Goal: Find specific page/section: Find specific page/section

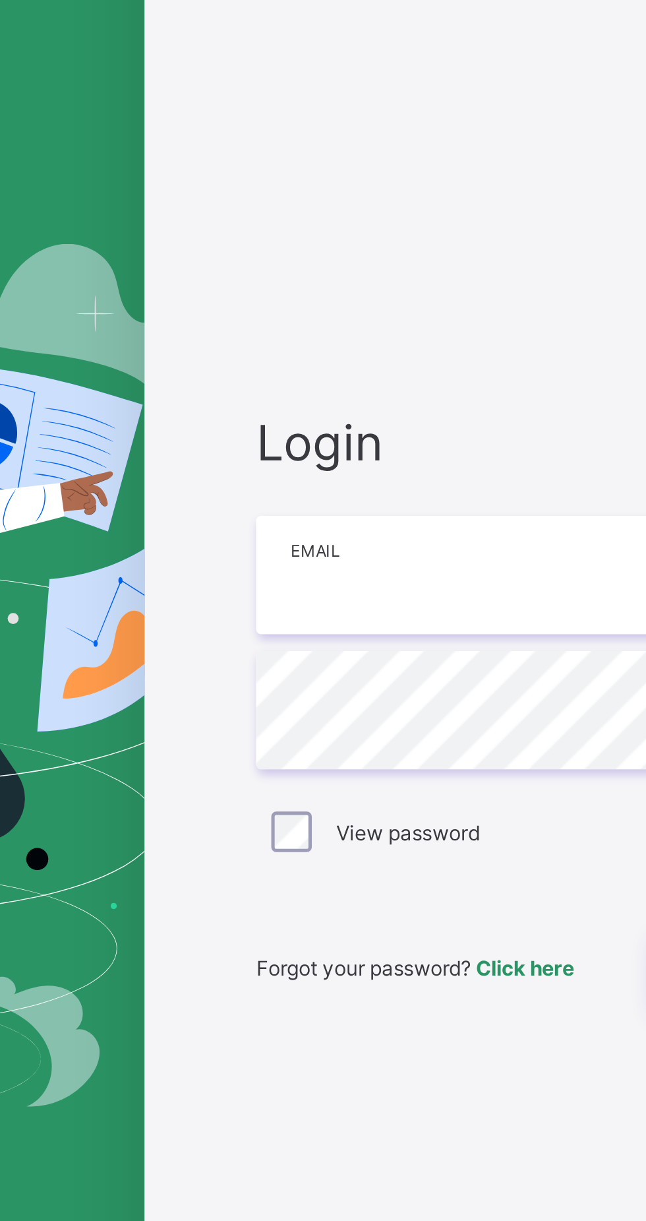
click at [348, 593] on input "email" at bounding box center [430, 570] width 343 height 46
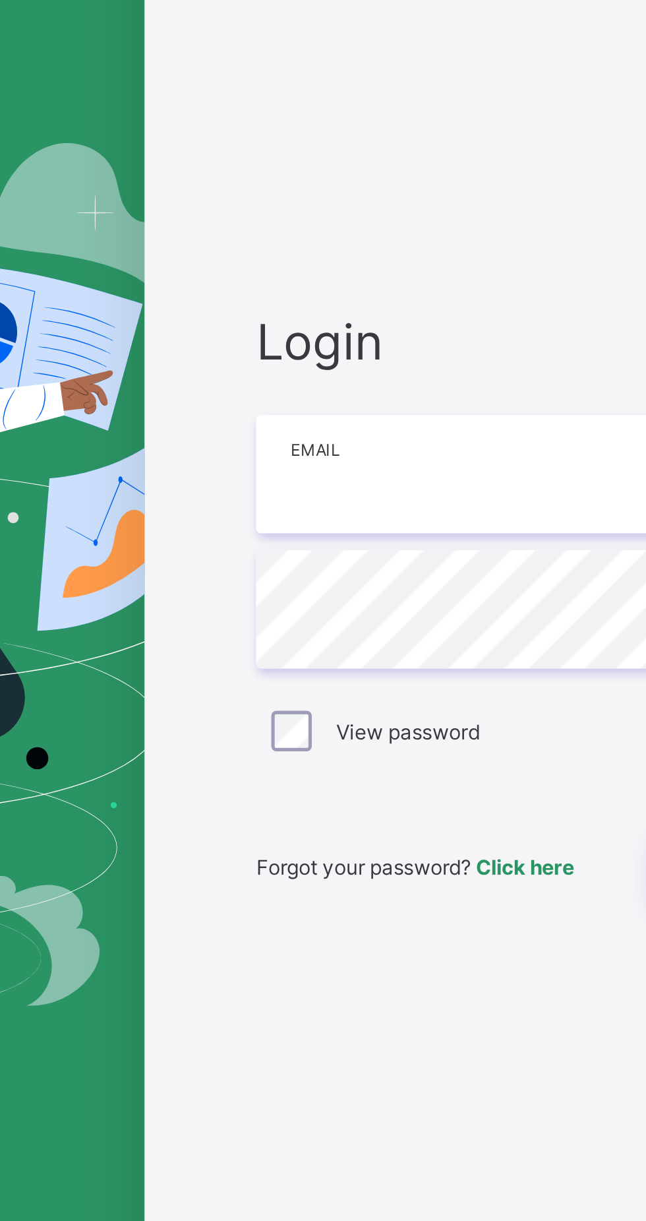
type input "**********"
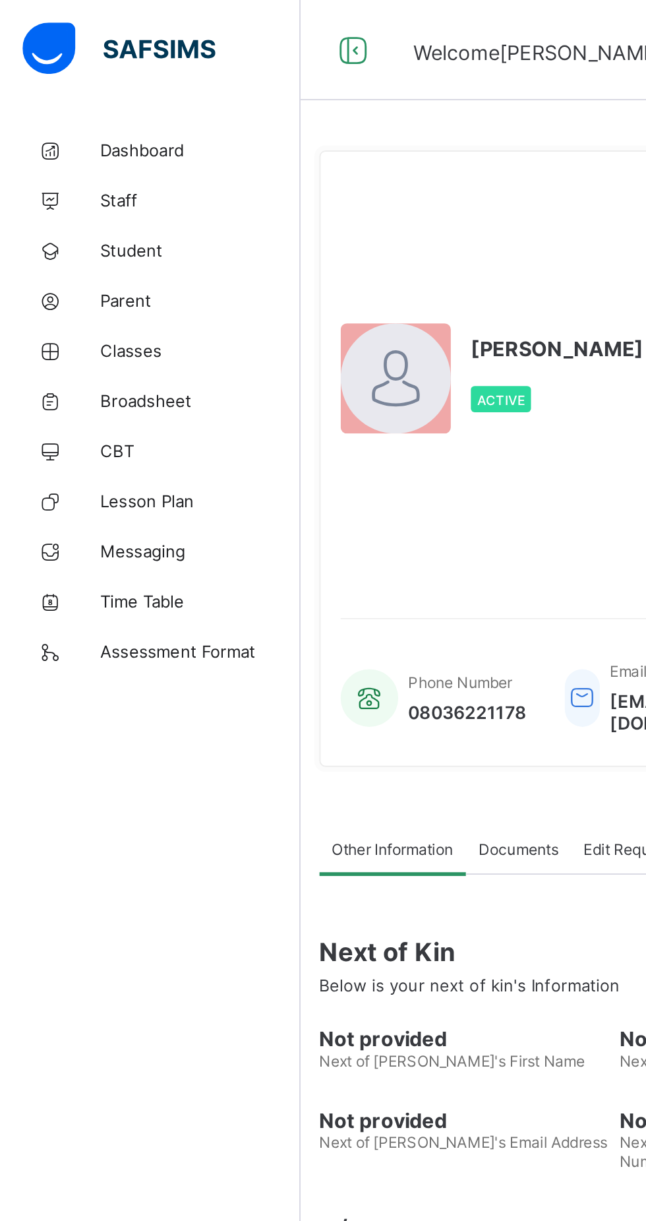
click at [87, 185] on span "Classes" at bounding box center [106, 184] width 106 height 11
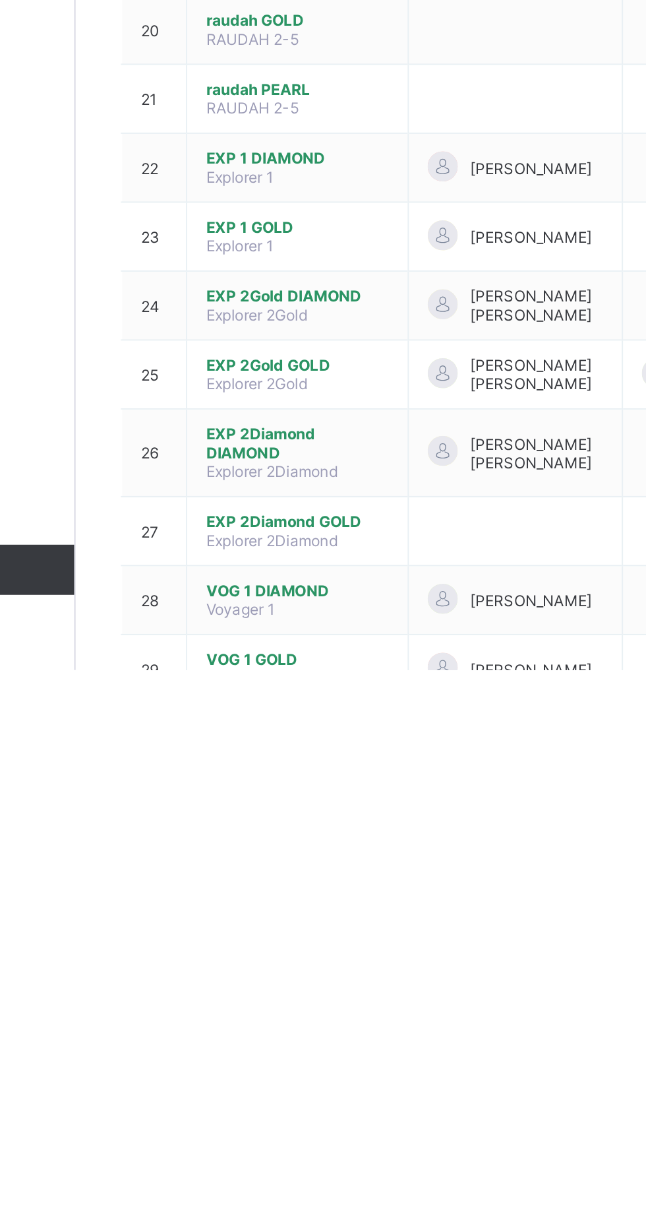
scroll to position [138, 0]
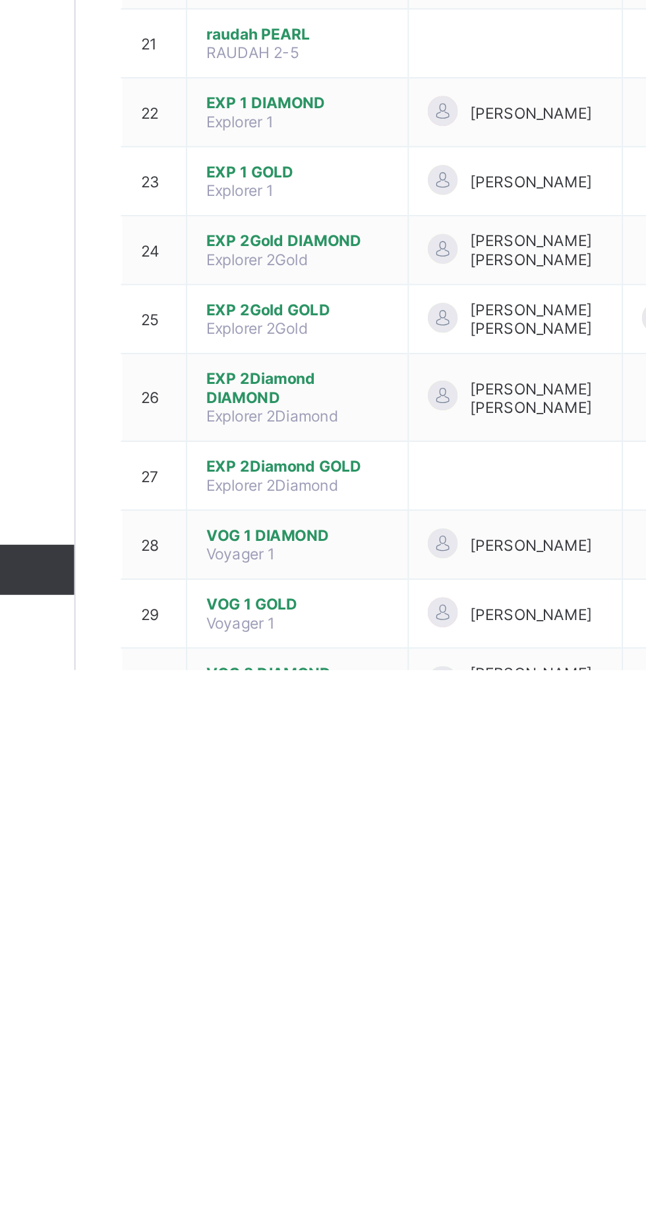
click at [278, 1220] on span "VOG 2 DIAMOND" at bounding box center [275, 1222] width 96 height 10
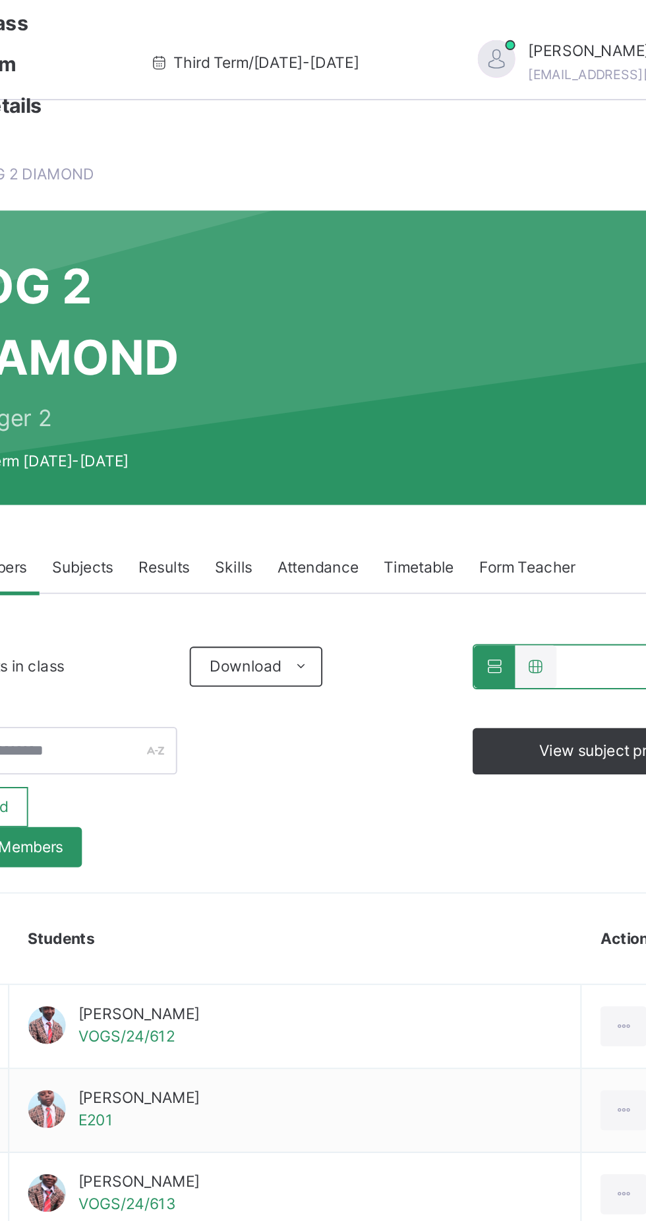
click at [367, 301] on div "Skills" at bounding box center [354, 299] width 33 height 26
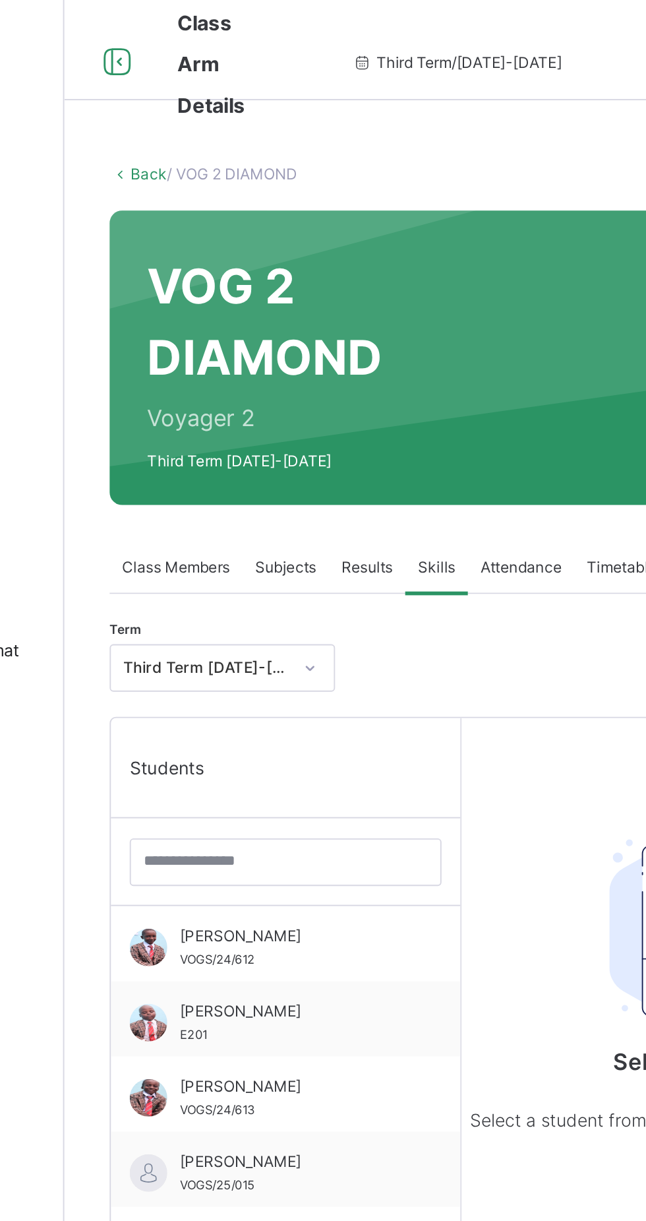
click at [275, 506] on div "[PERSON_NAME] VOGS/24/612" at bounding box center [278, 499] width 118 height 24
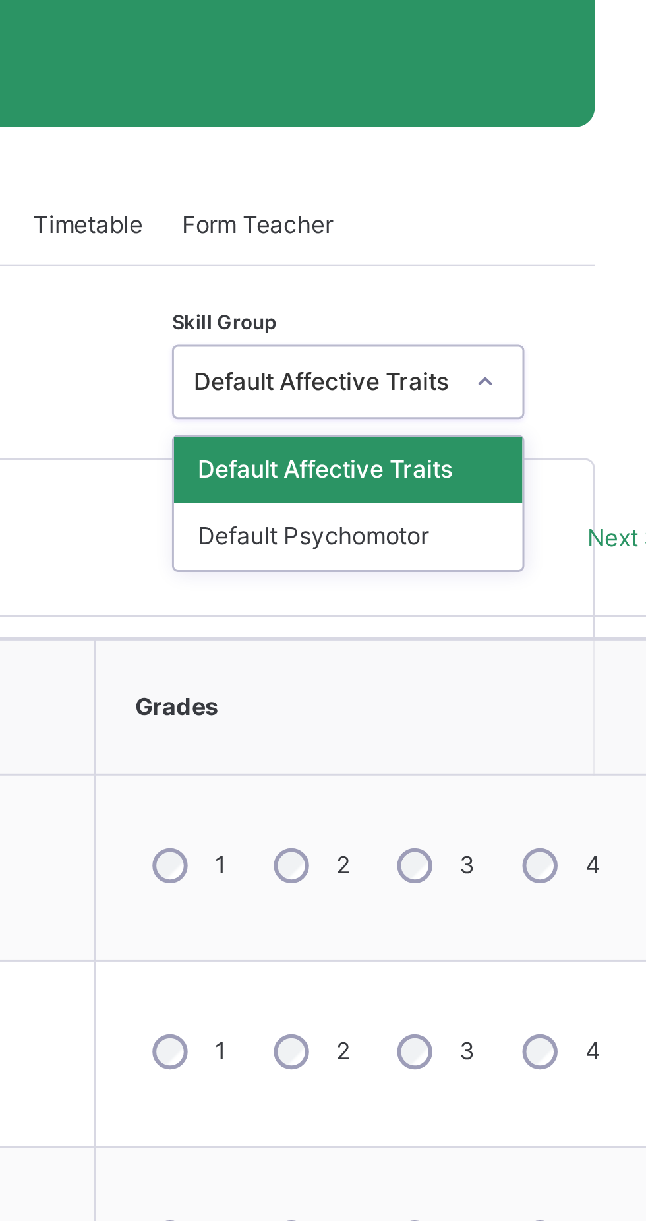
click at [504, 371] on div "Default Affective Traits" at bounding box center [539, 381] width 117 height 22
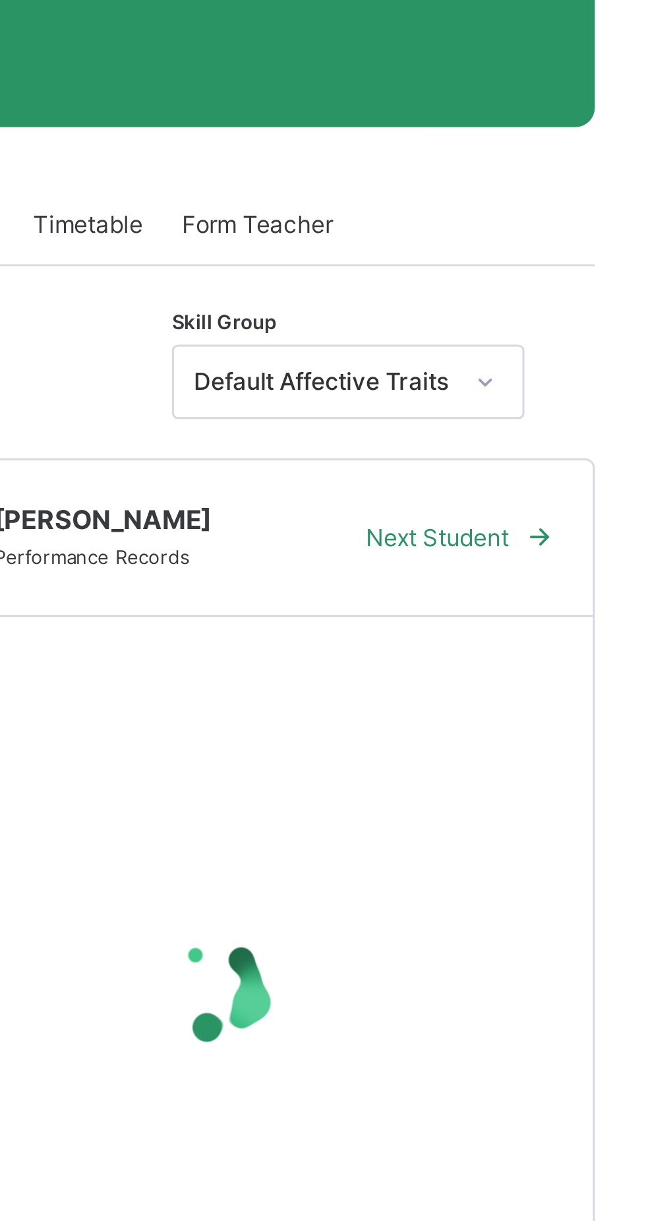
click at [537, 406] on div "Next Student" at bounding box center [575, 404] width 80 height 21
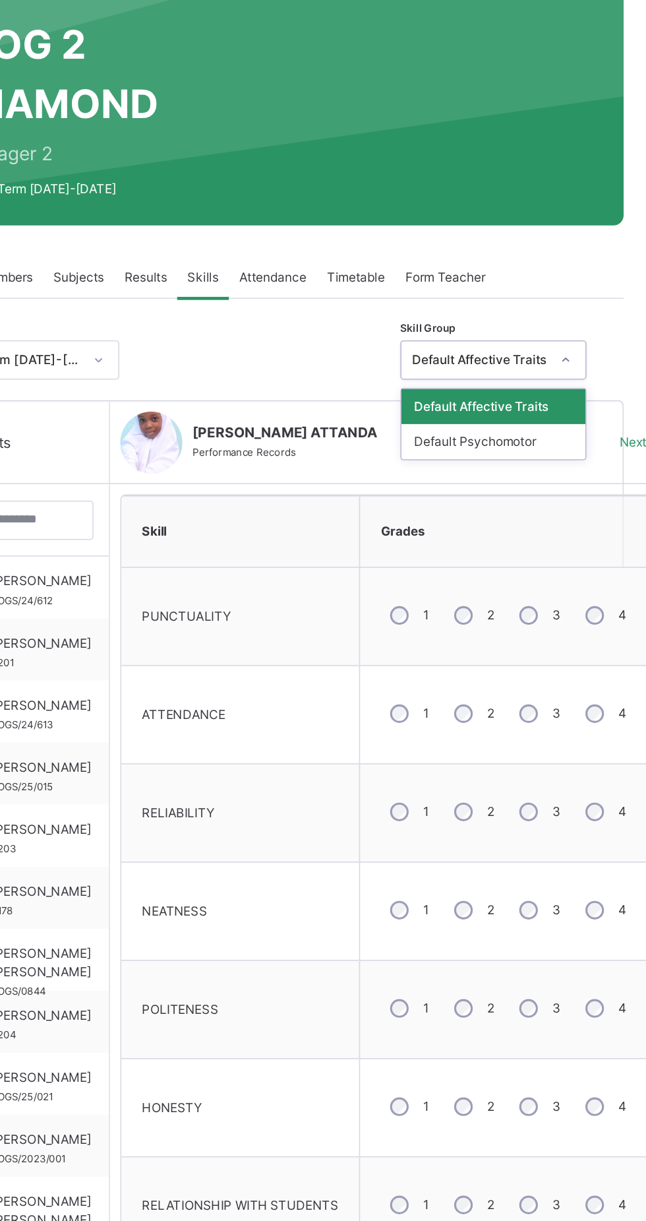
scroll to position [123, 0]
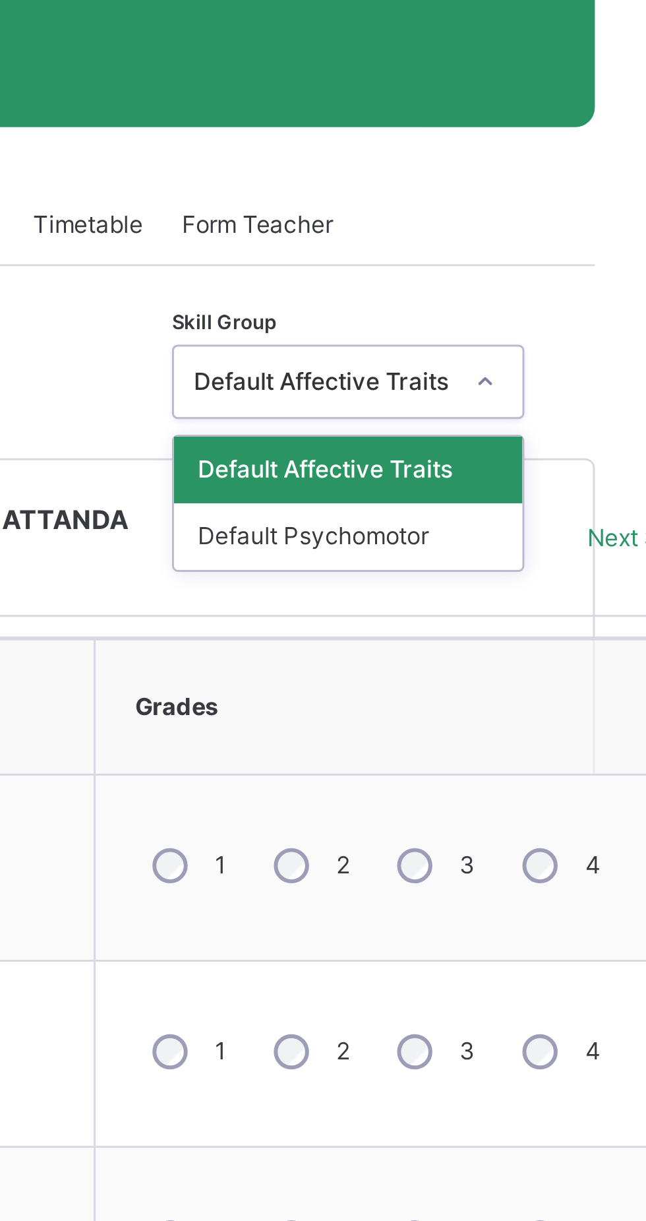
click at [541, 284] on div "Default Psychomotor" at bounding box center [539, 281] width 117 height 22
